Goal: Check status: Check status

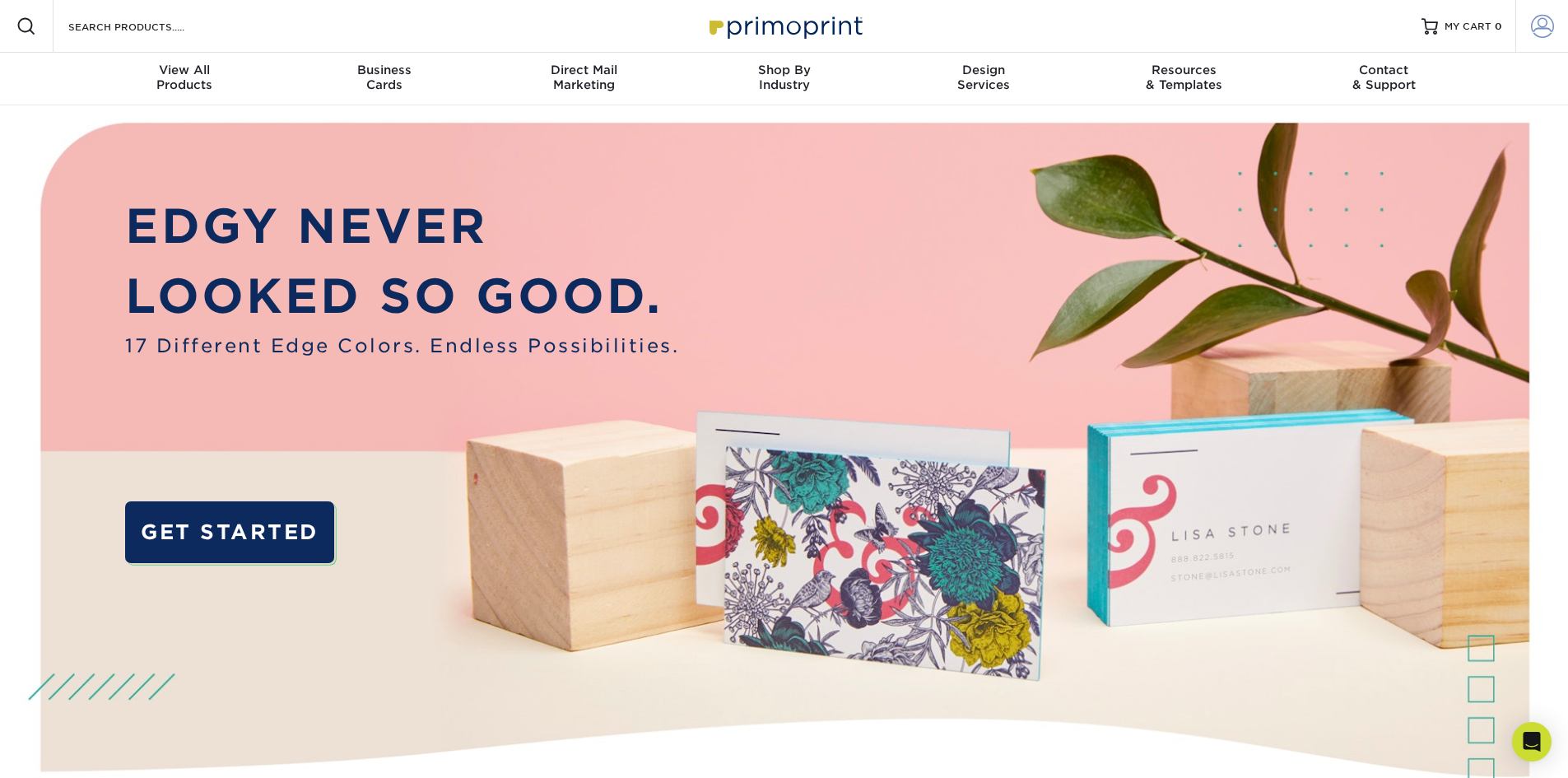
click at [1535, 27] on span at bounding box center [1542, 26] width 23 height 23
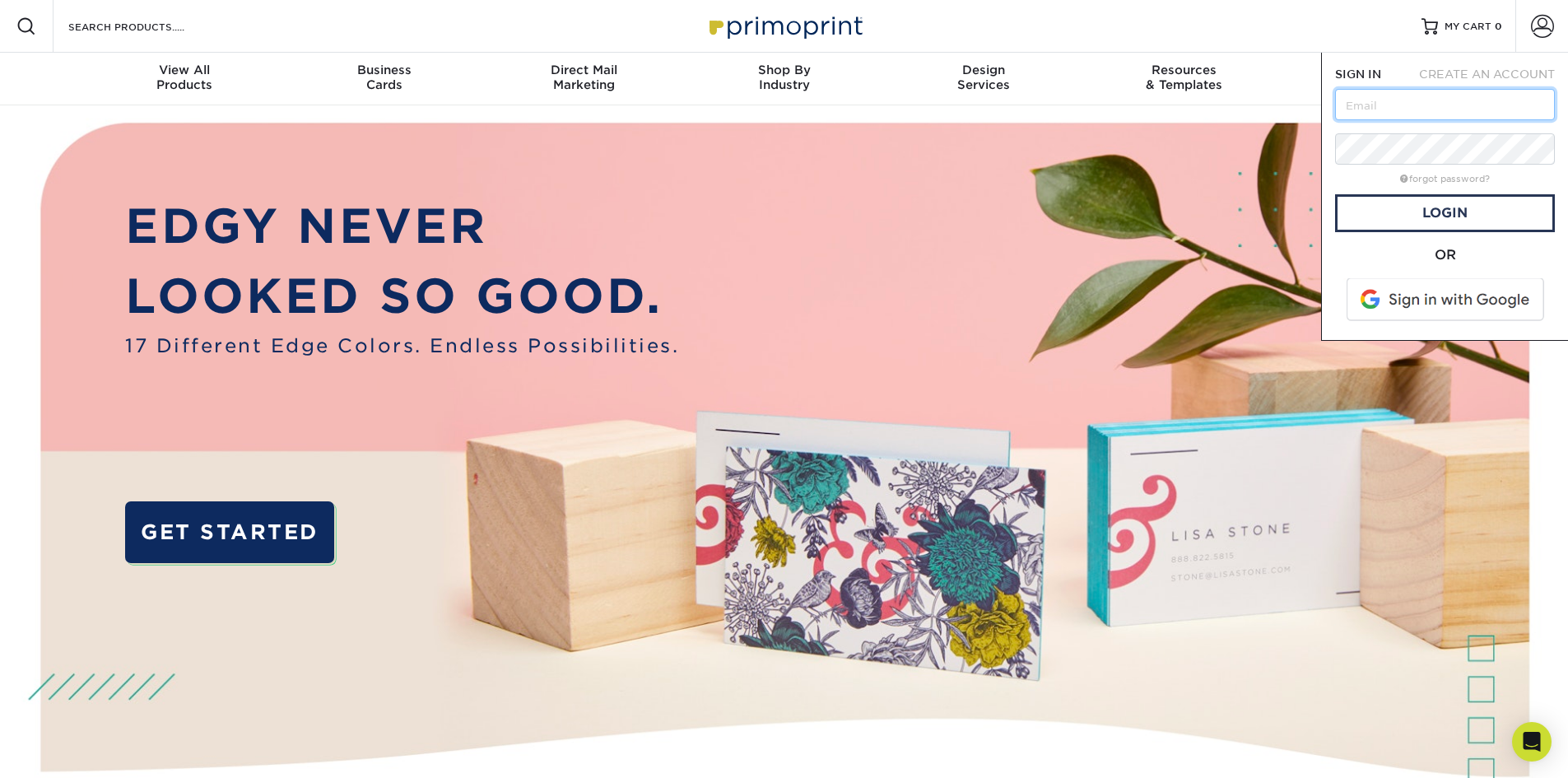
click at [1423, 103] on input "text" at bounding box center [1446, 104] width 220 height 32
click at [1418, 298] on span at bounding box center [1447, 299] width 210 height 43
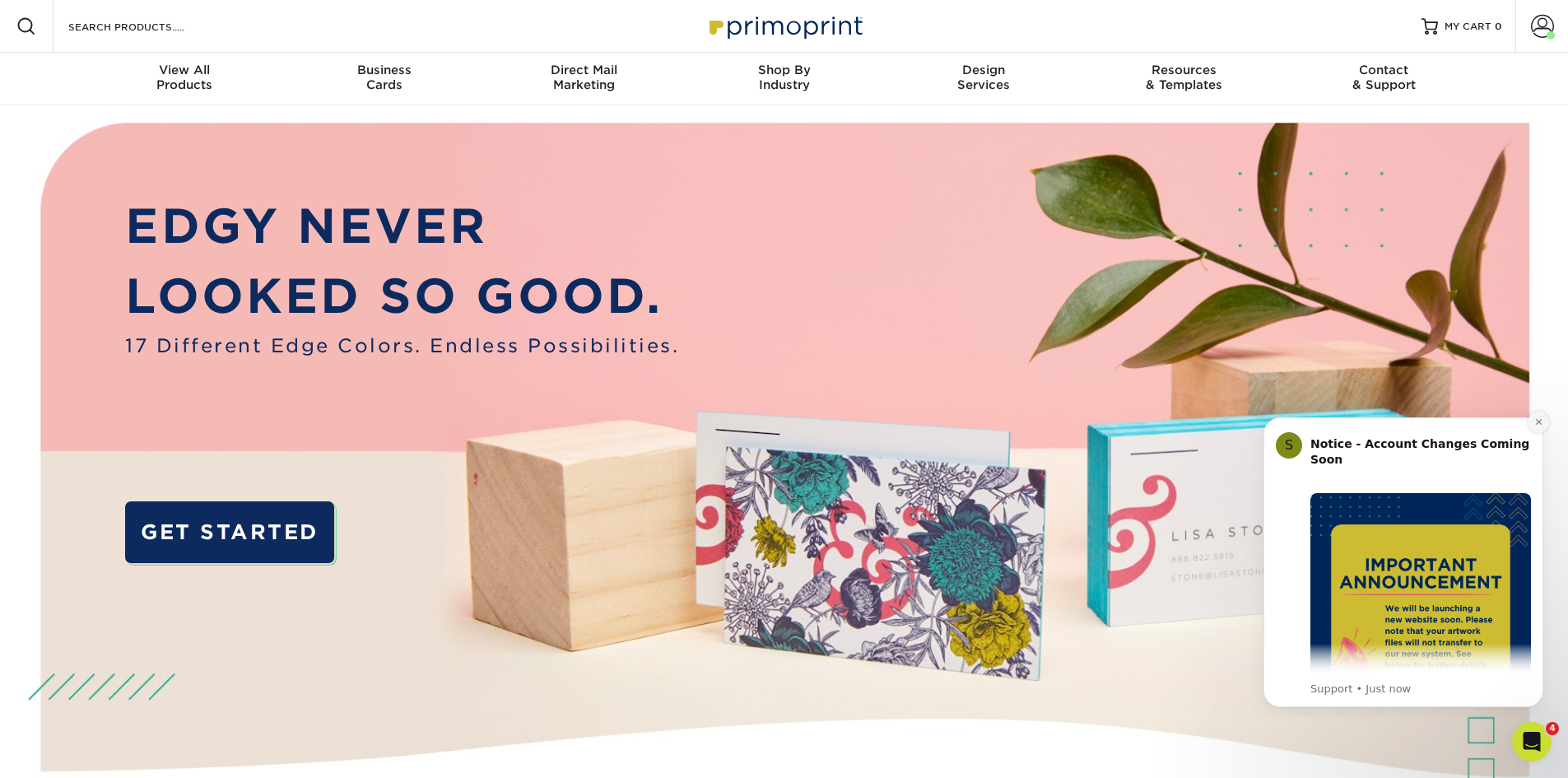
drag, startPoint x: 2773, startPoint y: 788, endPoint x: 1535, endPoint y: 417, distance: 1292.4
click at [1535, 417] on button "Dismiss notification" at bounding box center [1538, 421] width 21 height 21
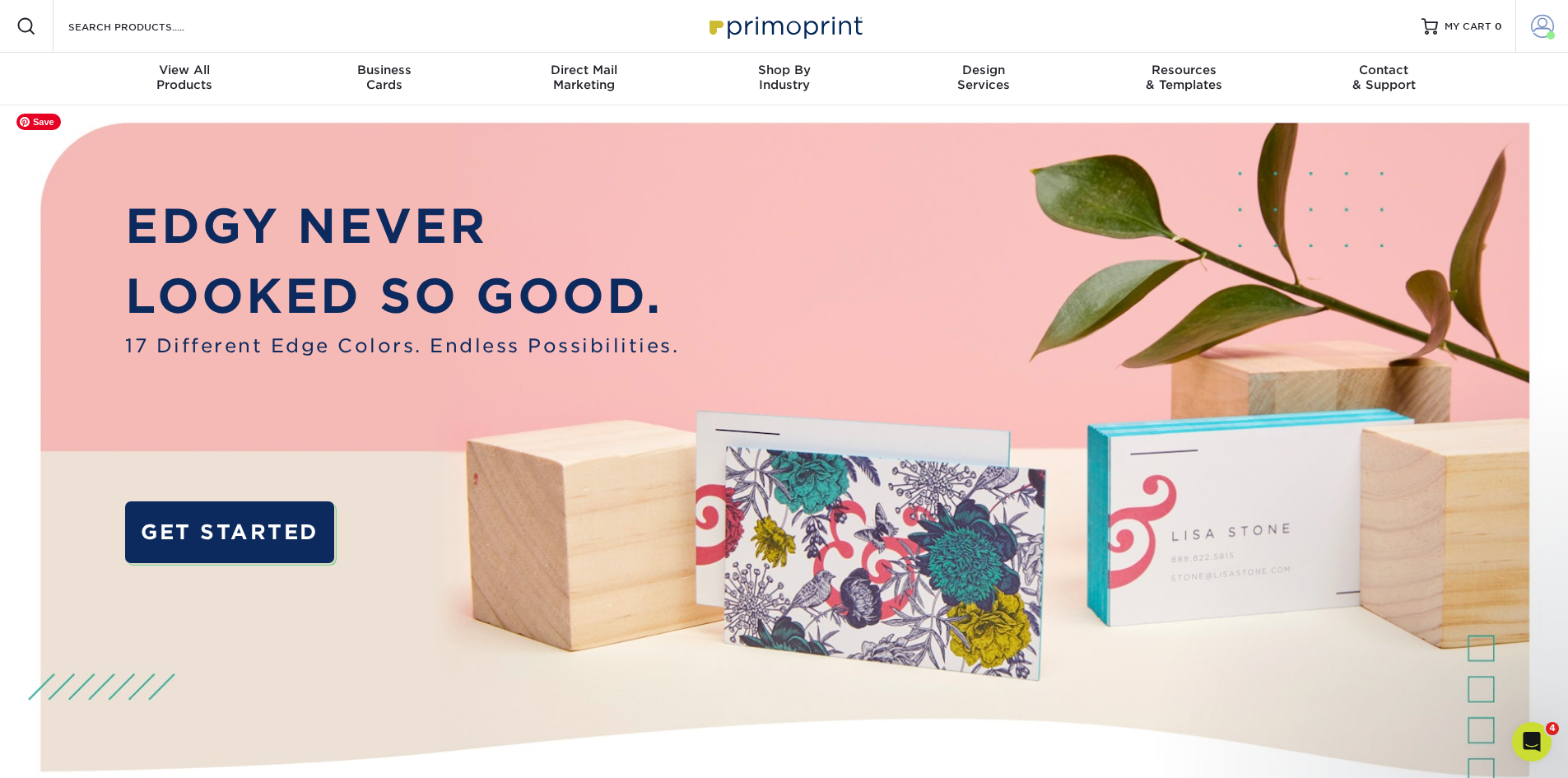
click at [1532, 32] on span at bounding box center [1542, 26] width 23 height 23
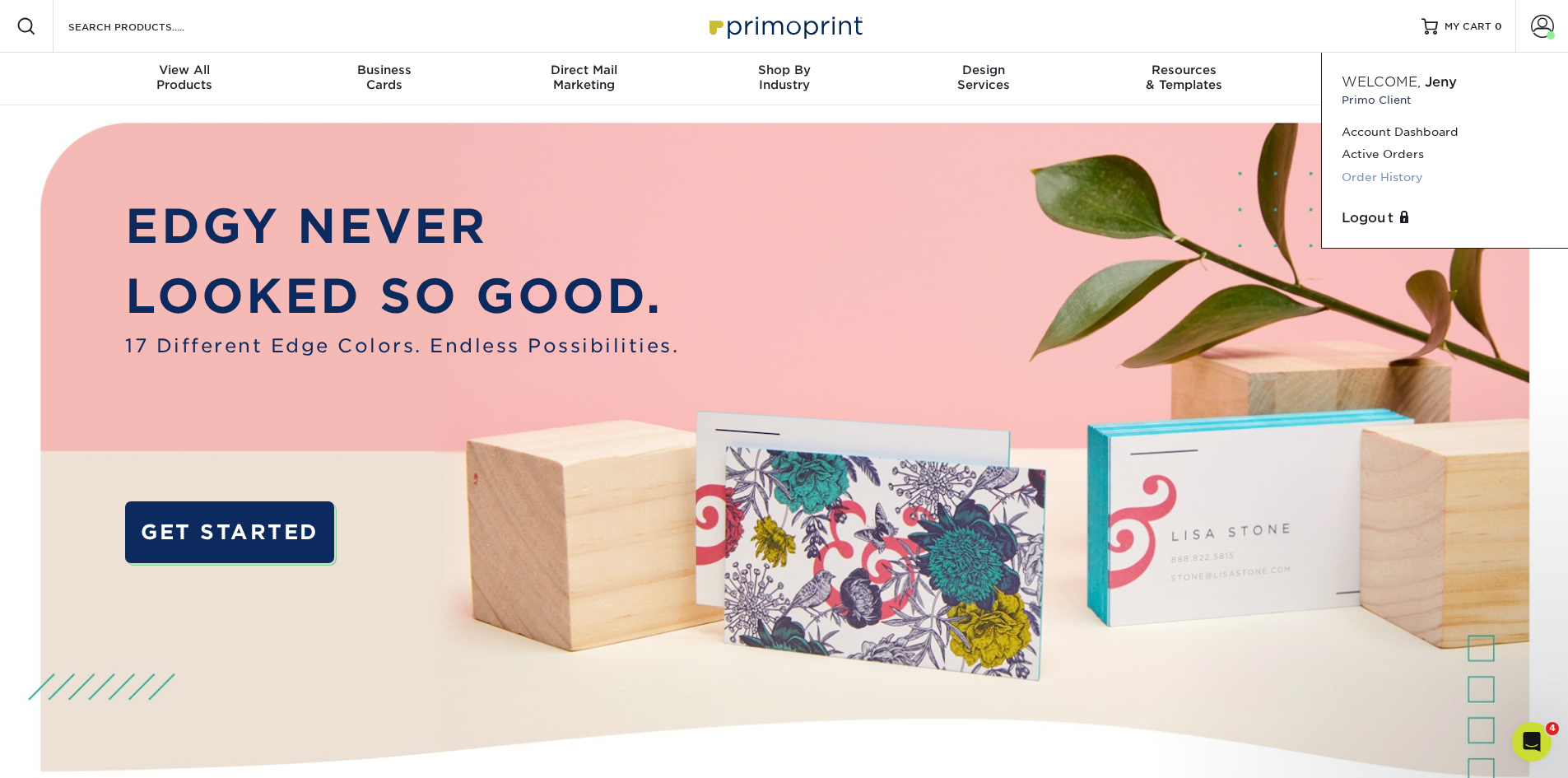
click at [1390, 180] on link "Order History" at bounding box center [1445, 177] width 207 height 22
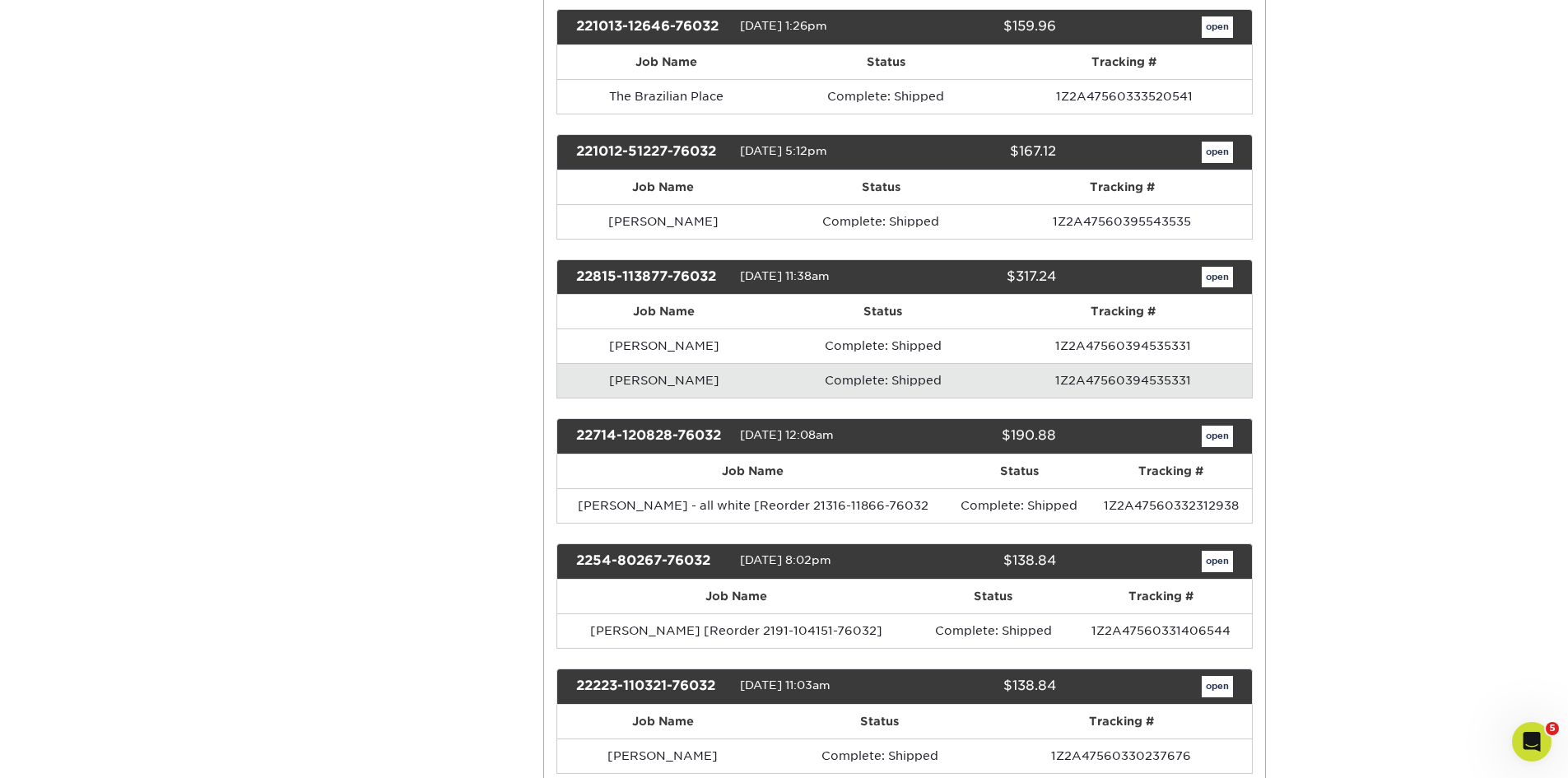
scroll to position [2333, 0]
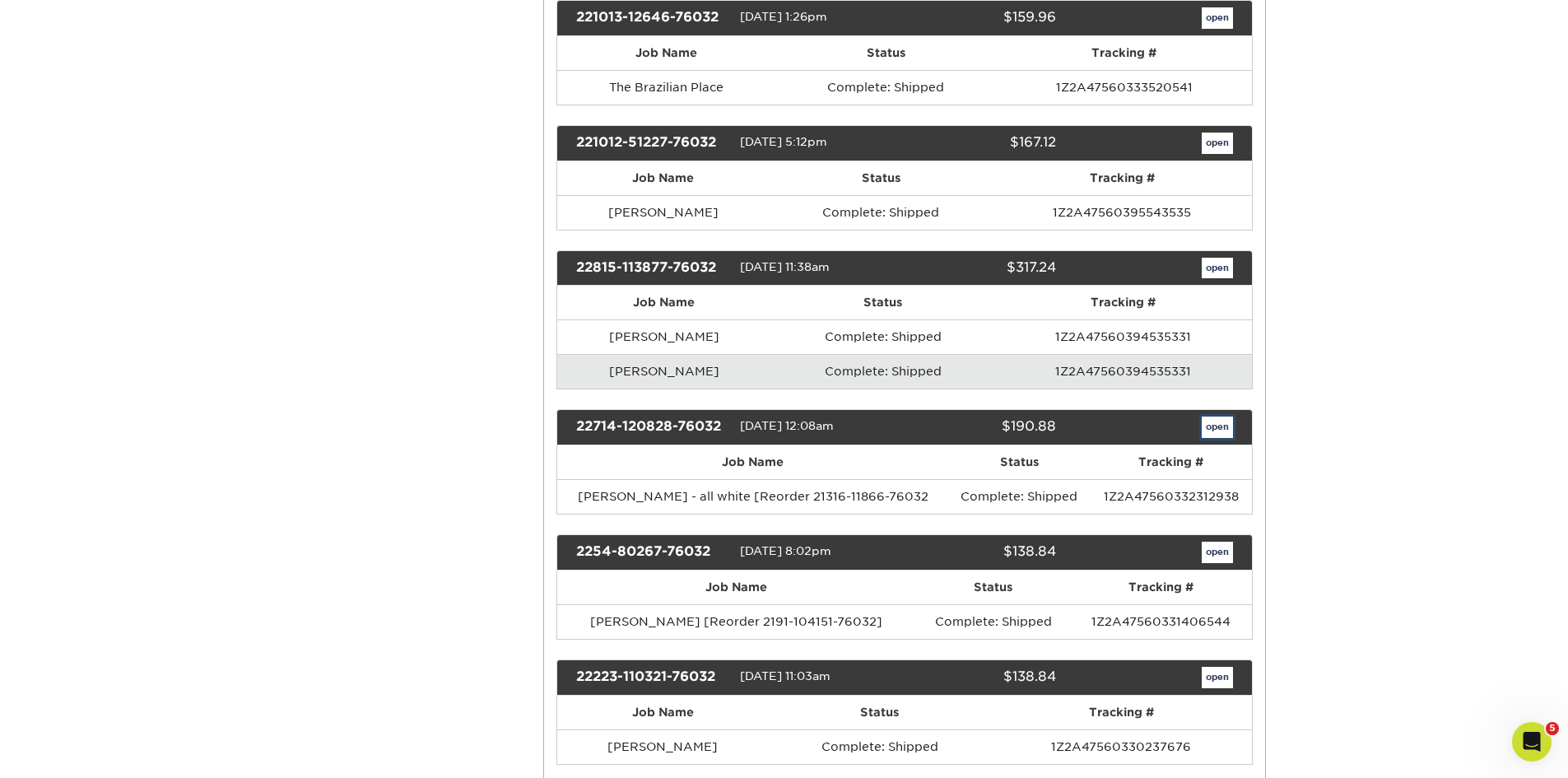
click at [1219, 438] on link "open" at bounding box center [1217, 427] width 32 height 21
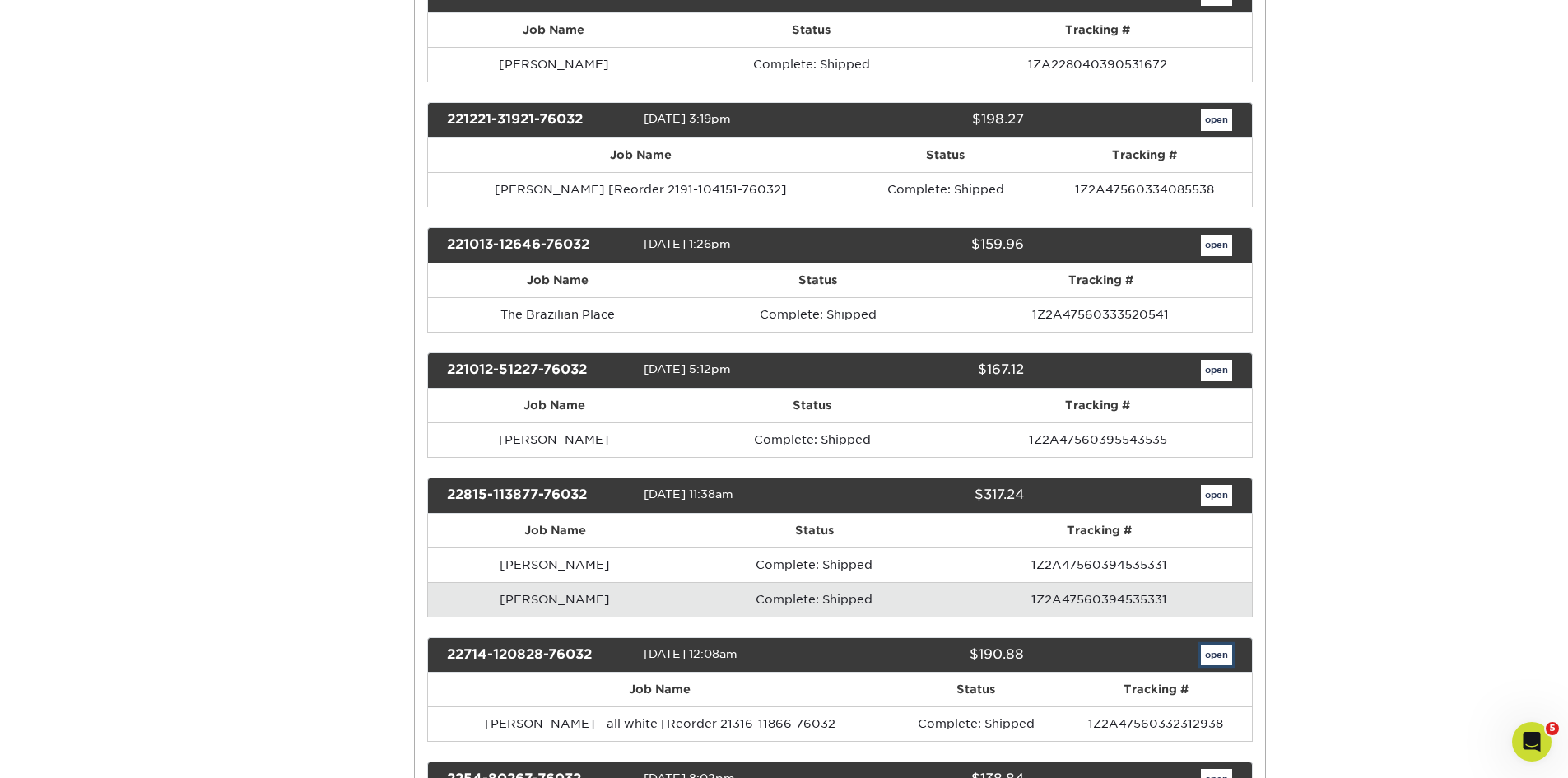
scroll to position [0, 0]
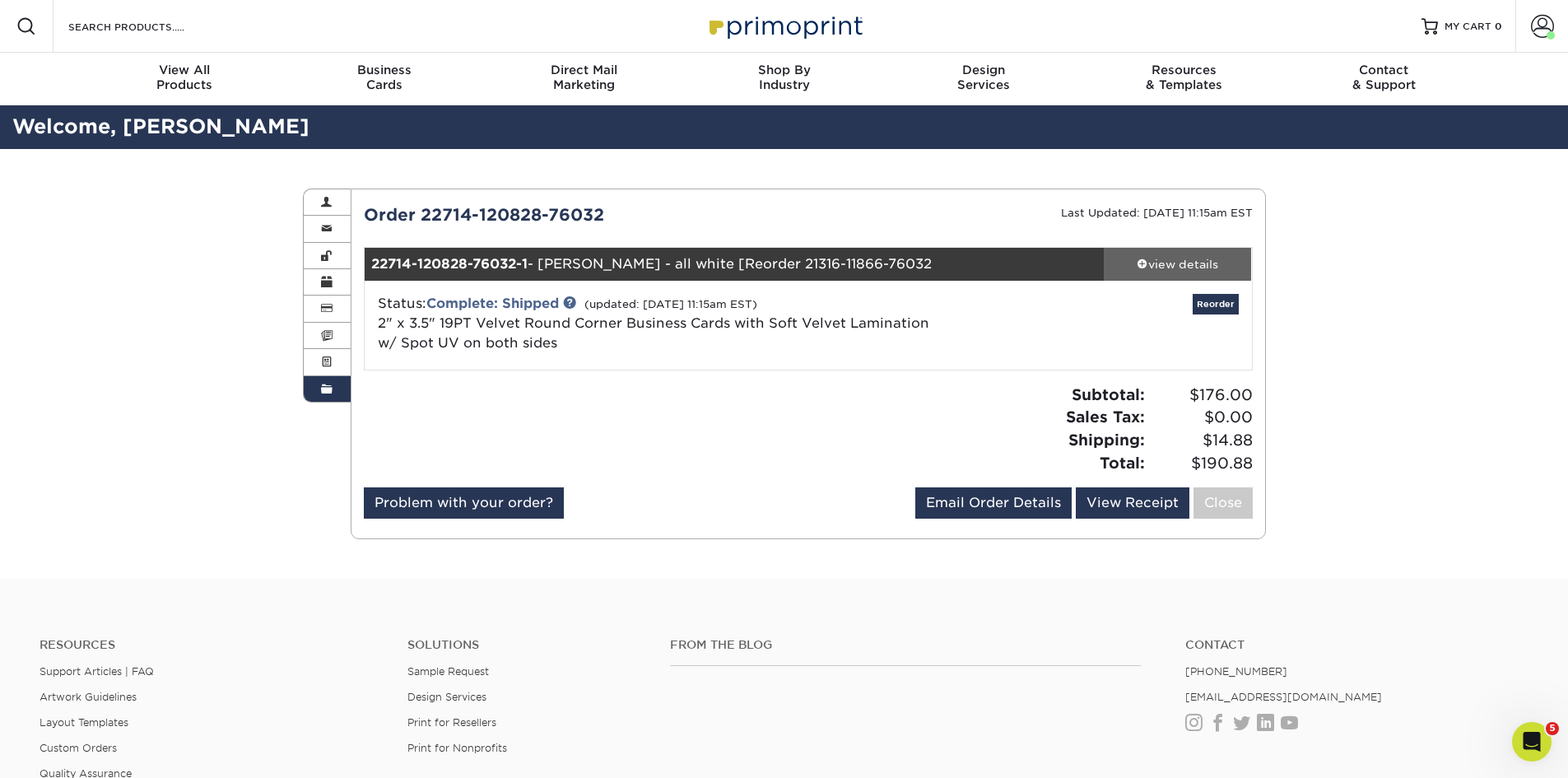
click at [1148, 268] on div "view details" at bounding box center [1178, 264] width 148 height 16
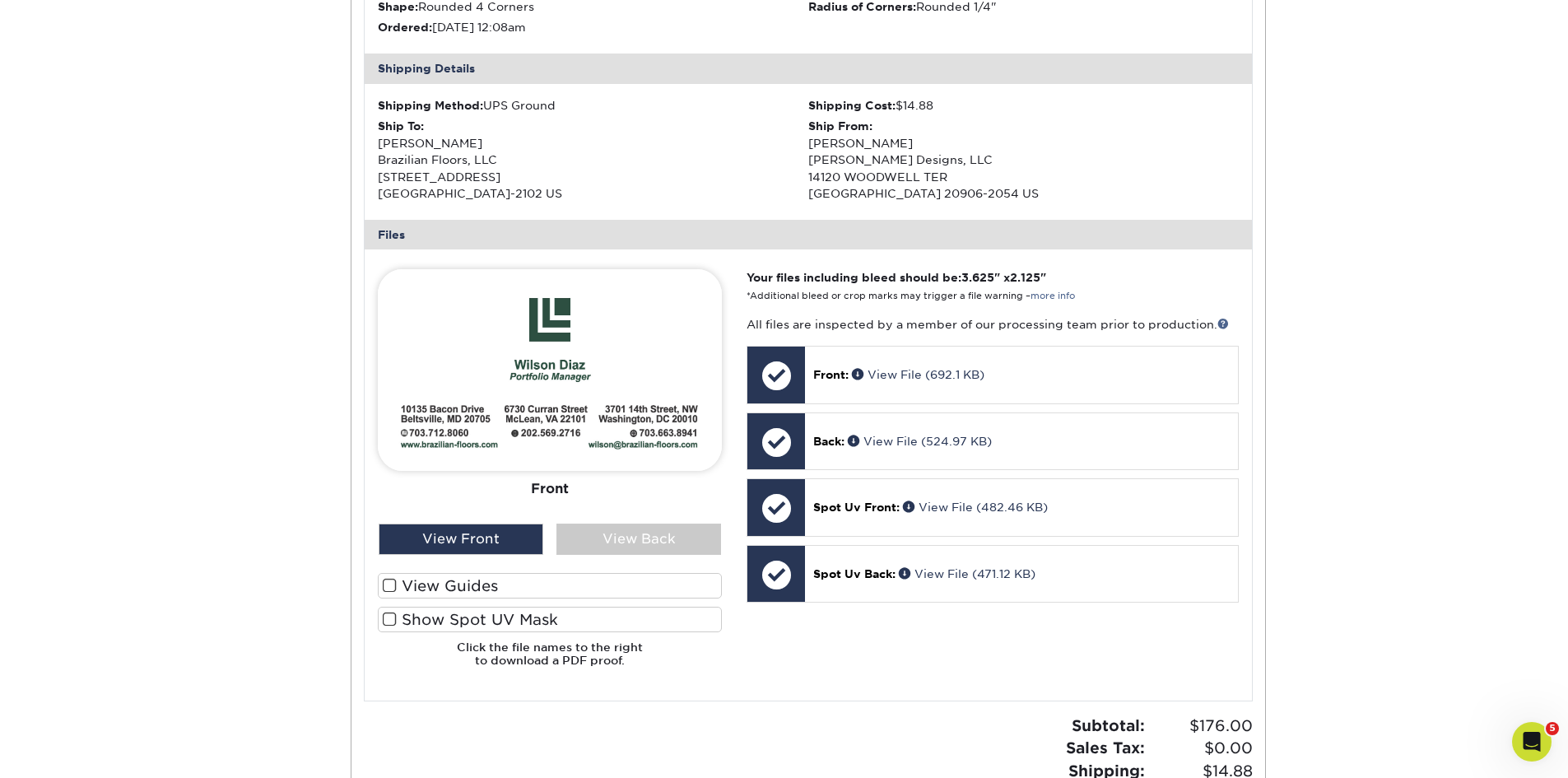
scroll to position [497, 0]
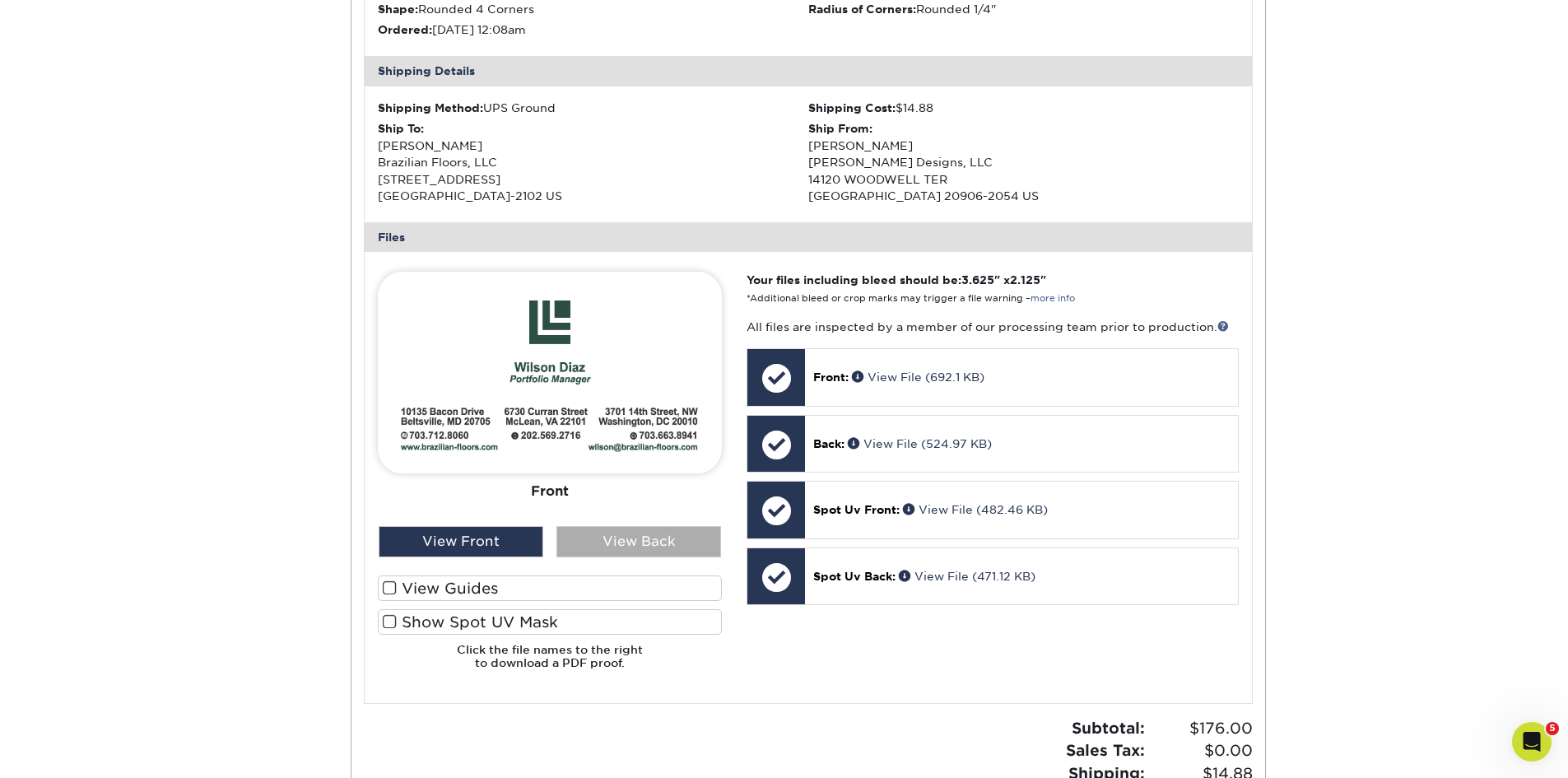
click at [628, 546] on div "View Back" at bounding box center [639, 541] width 164 height 32
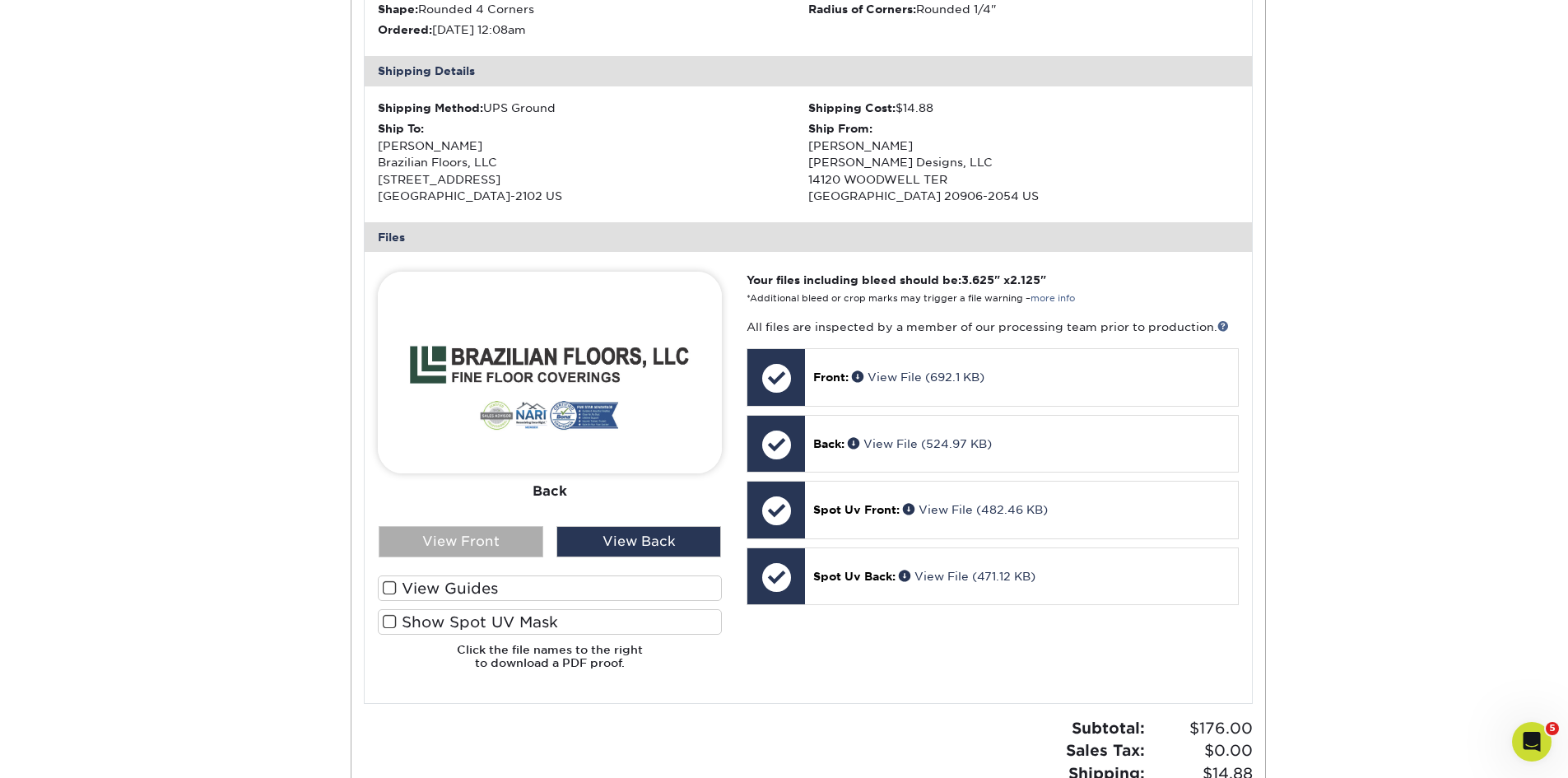
click at [474, 550] on div "View Front" at bounding box center [461, 541] width 164 height 32
